Goal: Navigation & Orientation: Find specific page/section

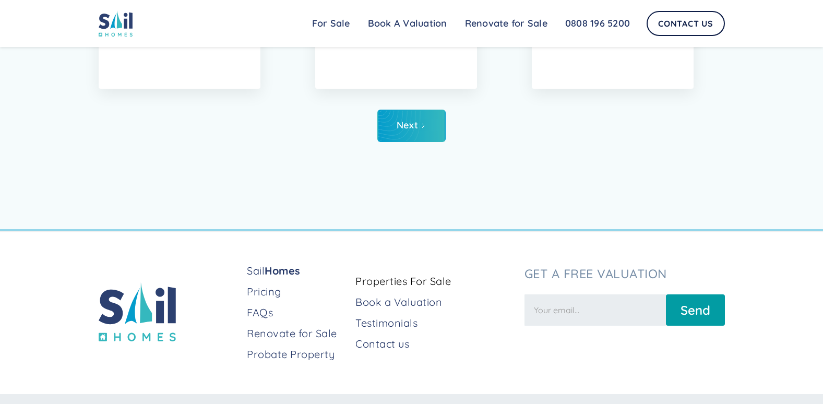
scroll to position [5222, 0]
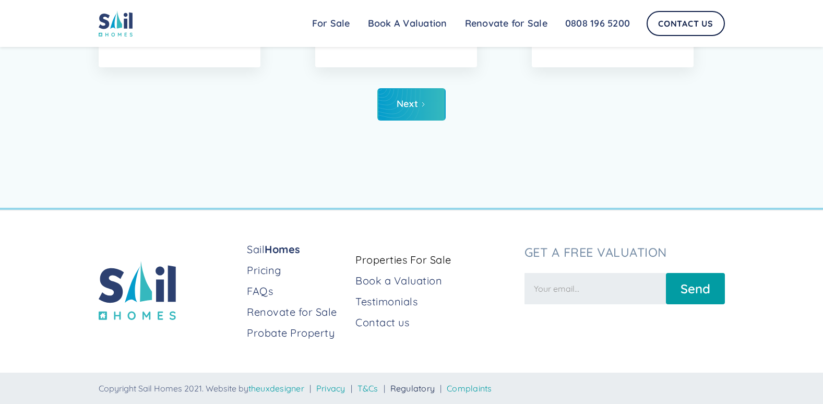
click at [428, 389] on link "Regulatory" at bounding box center [412, 388] width 45 height 10
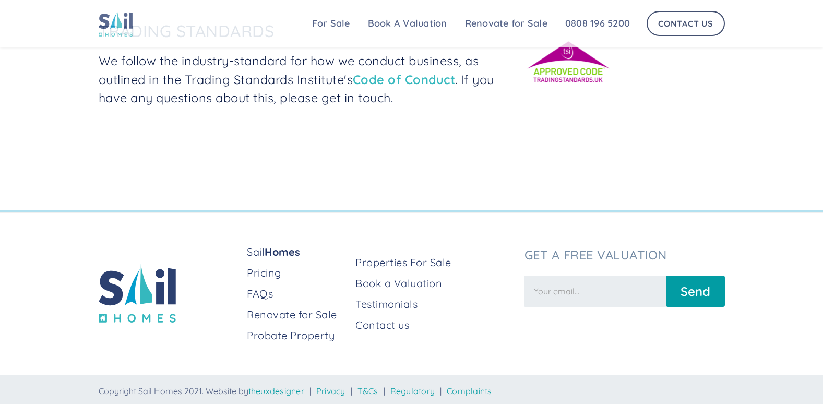
scroll to position [396, 0]
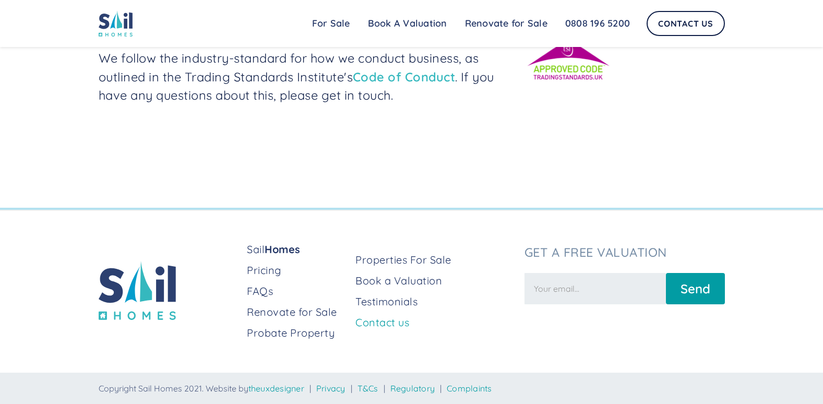
click at [396, 320] on link "Contact us" at bounding box center [435, 322] width 160 height 15
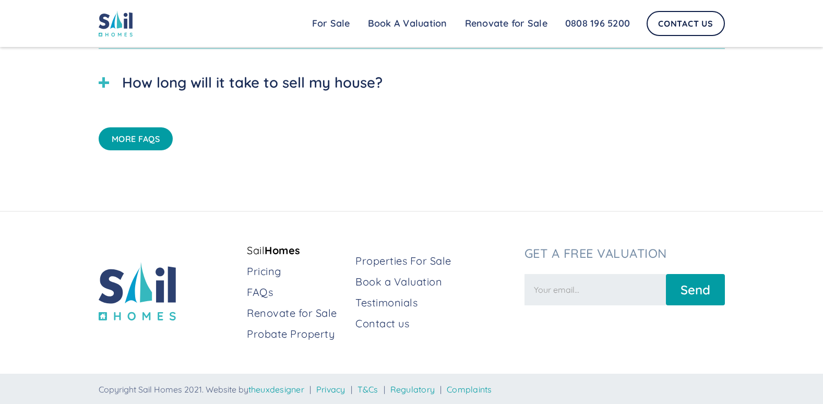
scroll to position [3121, 0]
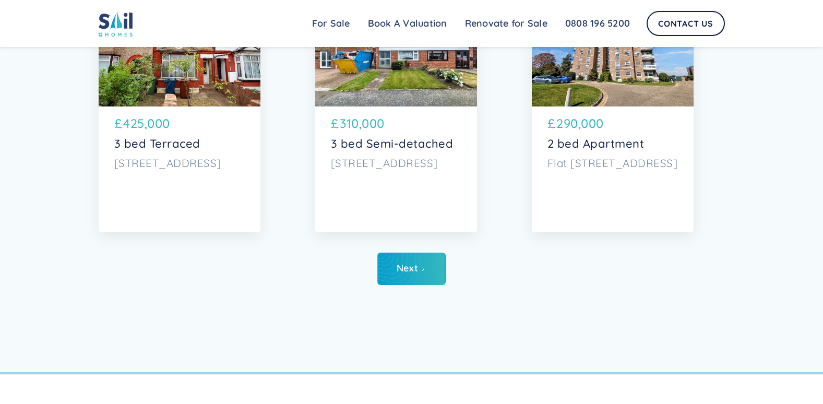
scroll to position [5222, 0]
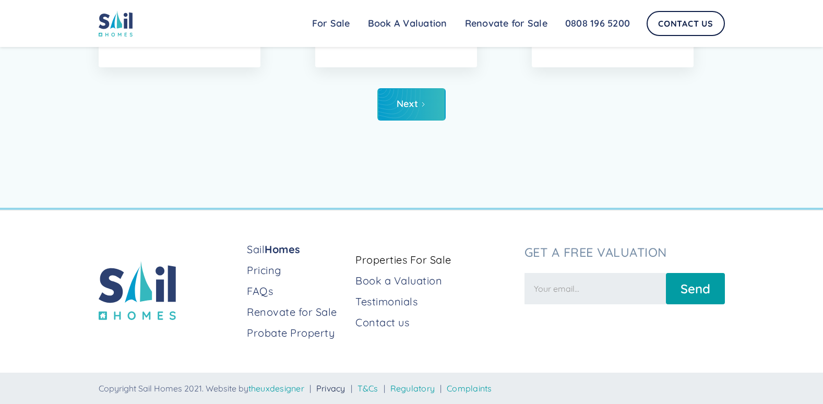
click at [342, 389] on link "Privacy" at bounding box center [330, 388] width 29 height 10
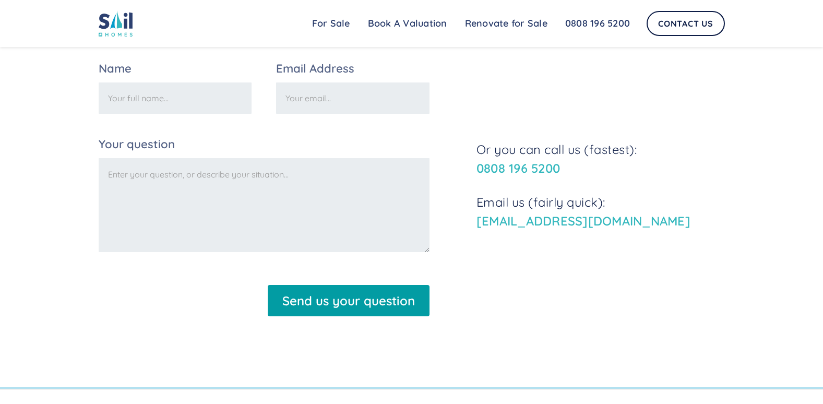
scroll to position [3558, 0]
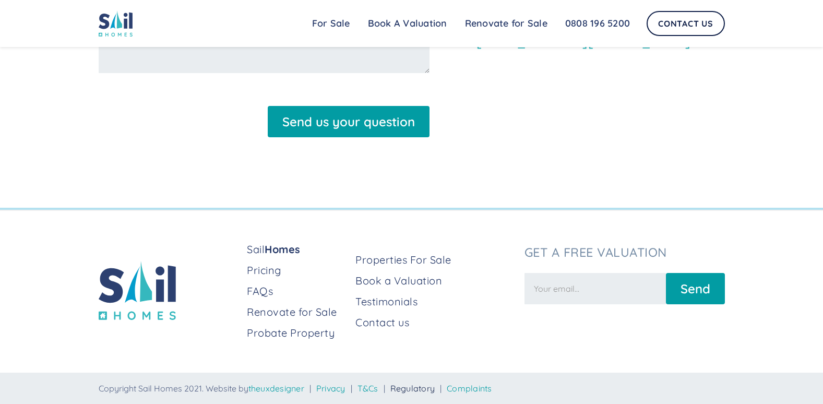
click at [435, 388] on link "Regulatory" at bounding box center [412, 388] width 45 height 10
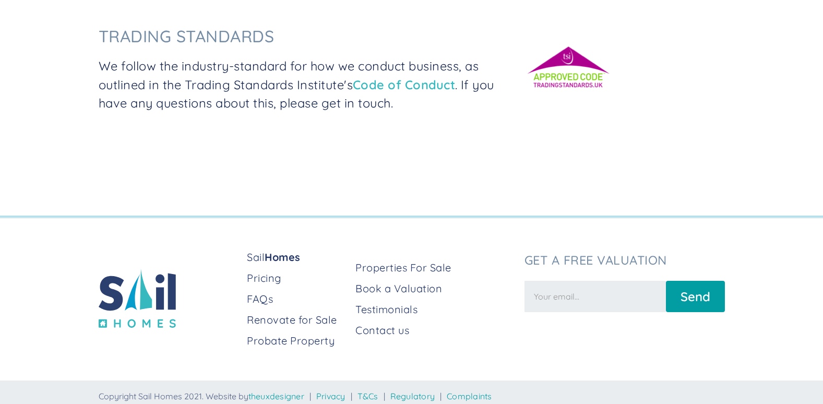
scroll to position [396, 0]
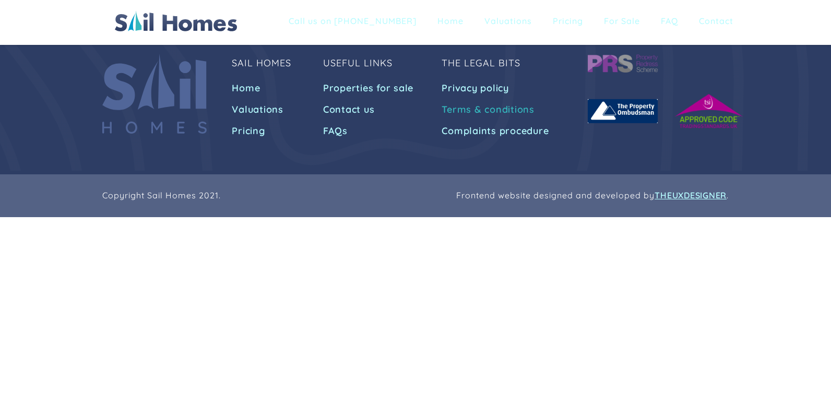
click at [482, 106] on link "Terms & conditions" at bounding box center [490, 109] width 96 height 19
click at [473, 109] on link "Terms & conditions" at bounding box center [490, 109] width 96 height 19
click at [483, 92] on link "Privacy policy" at bounding box center [477, 88] width 70 height 19
click at [374, 89] on link "Properties for sale" at bounding box center [369, 88] width 93 height 19
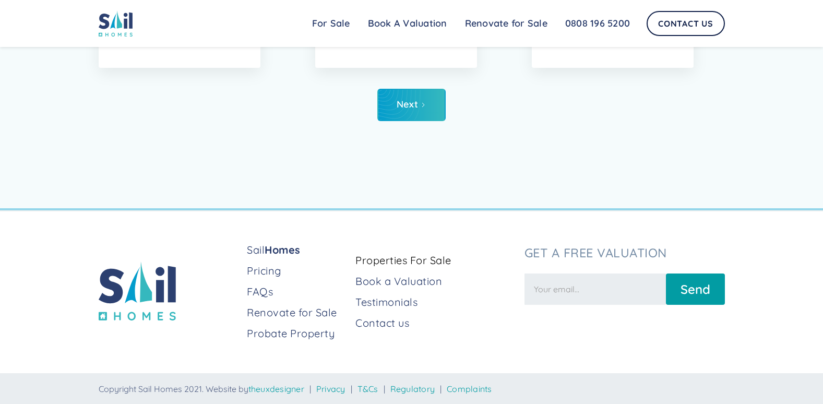
scroll to position [5222, 0]
